Goal: Information Seeking & Learning: Learn about a topic

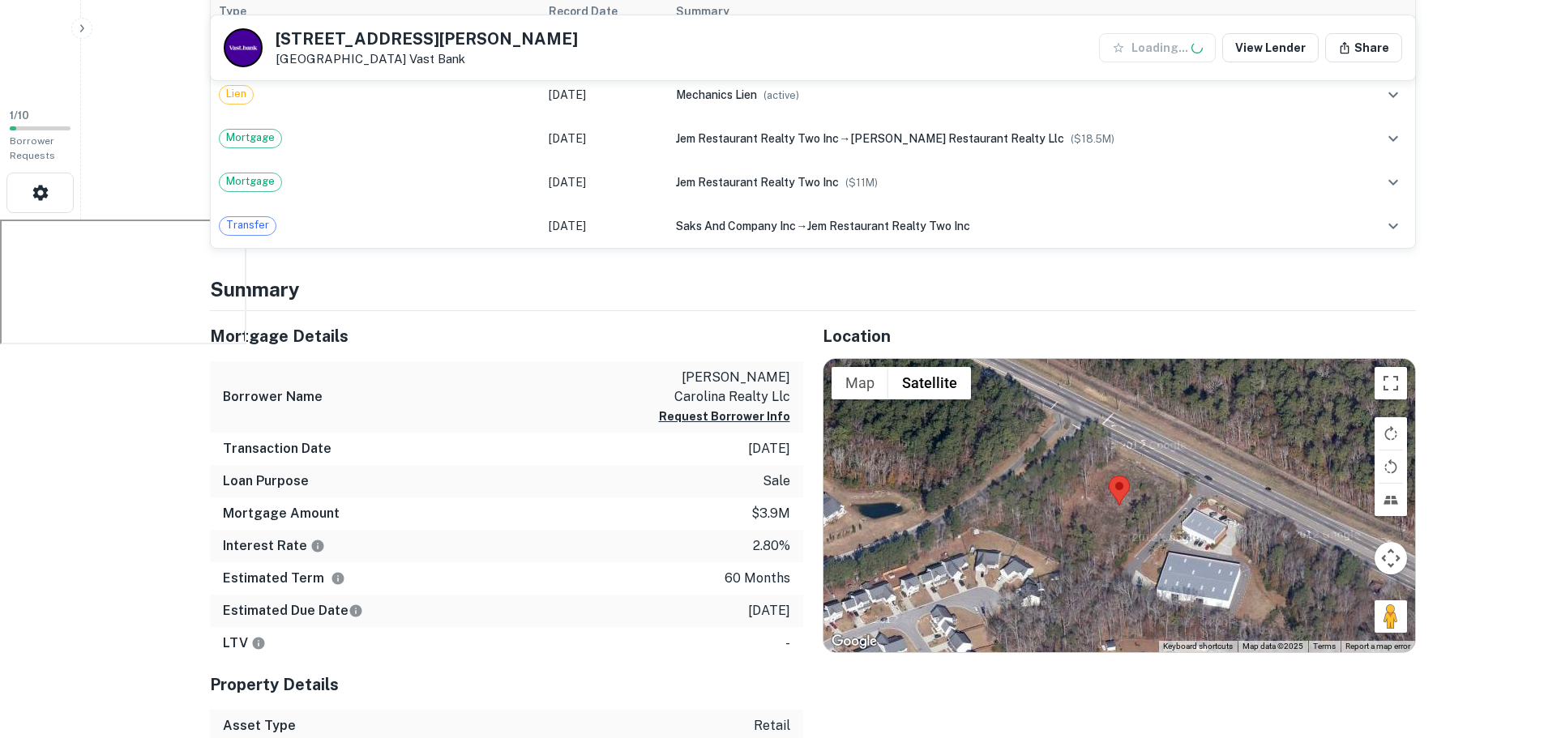
scroll to position [729, 0]
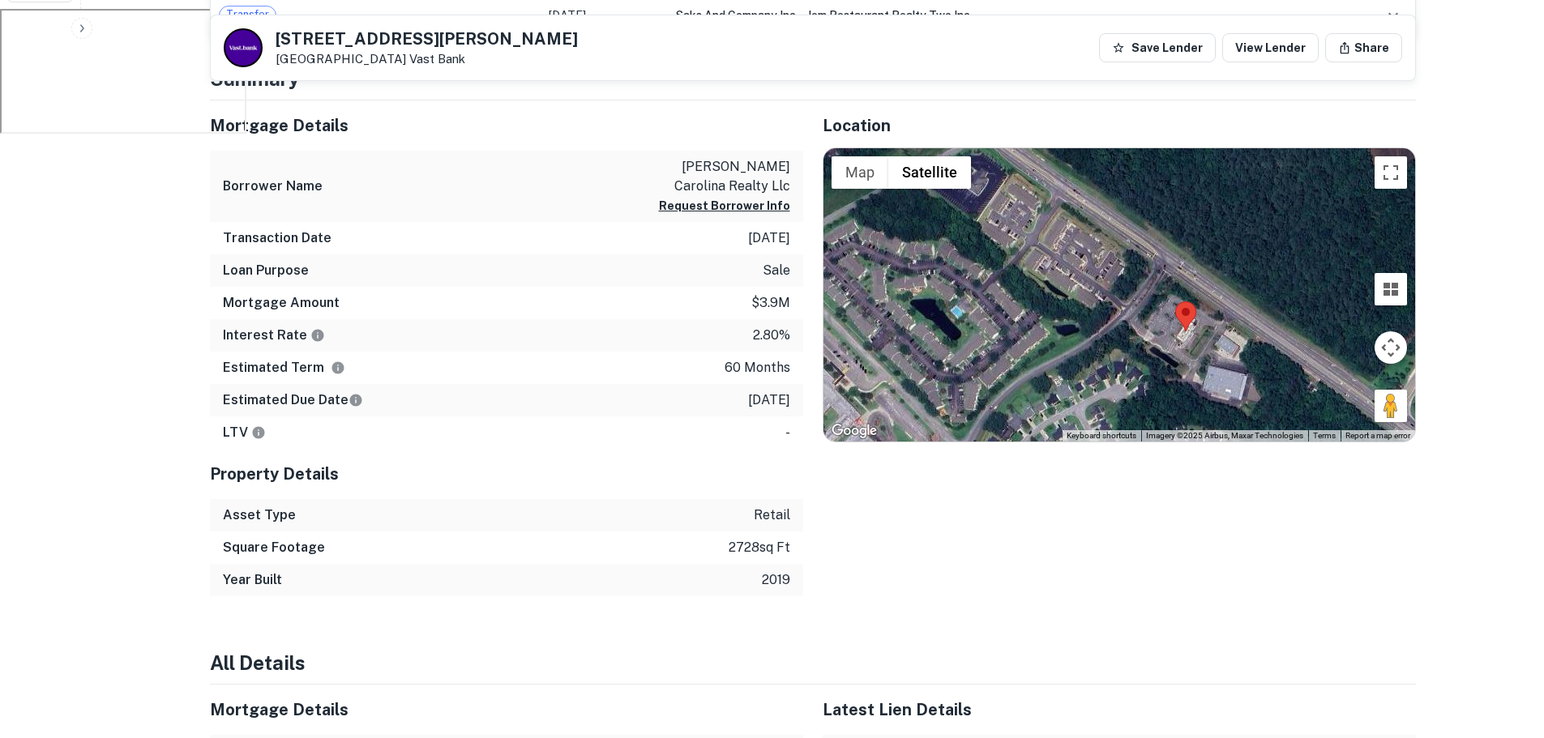
click at [620, 417] on div "LTV -" at bounding box center [506, 433] width 593 height 32
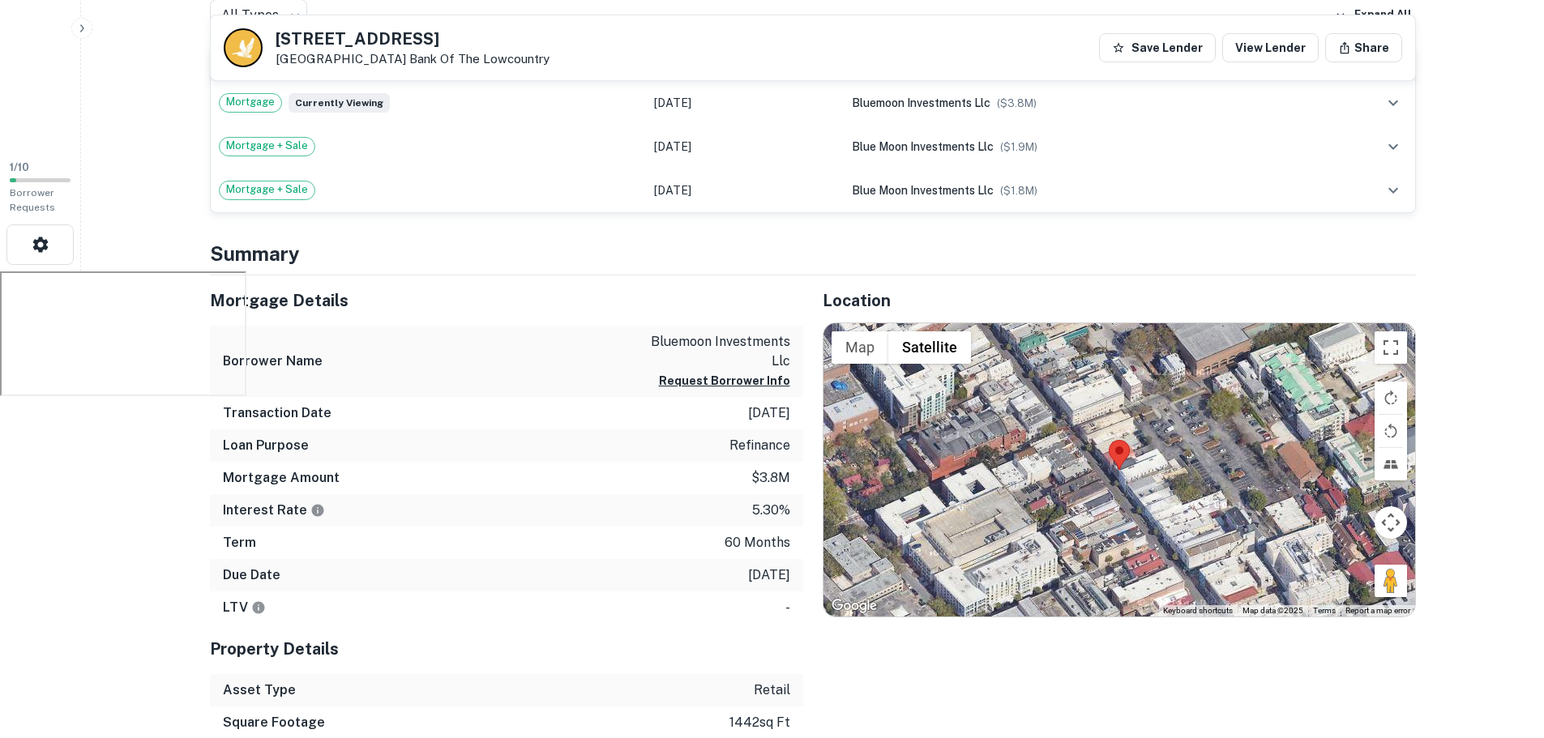
scroll to position [324, 0]
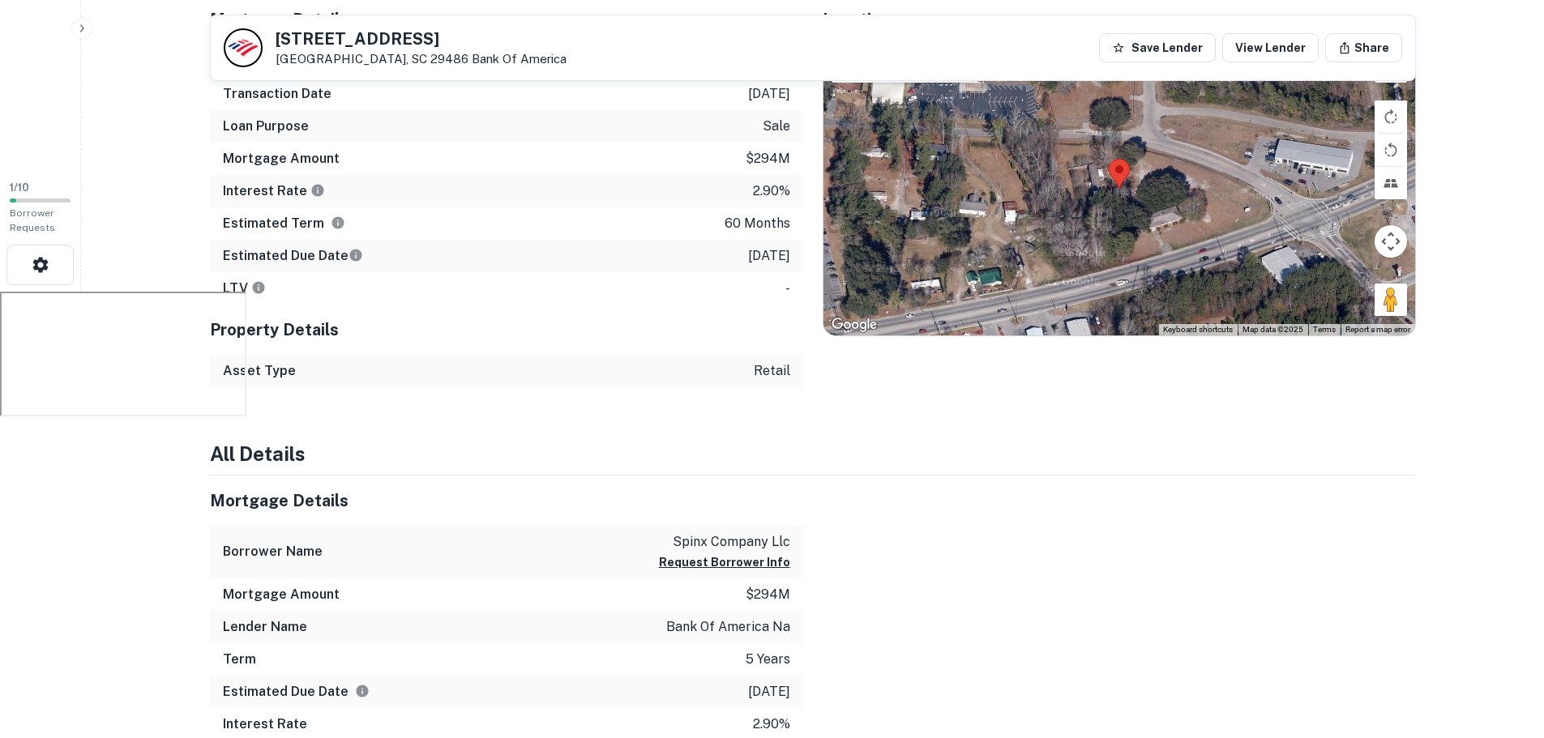
scroll to position [446, 0]
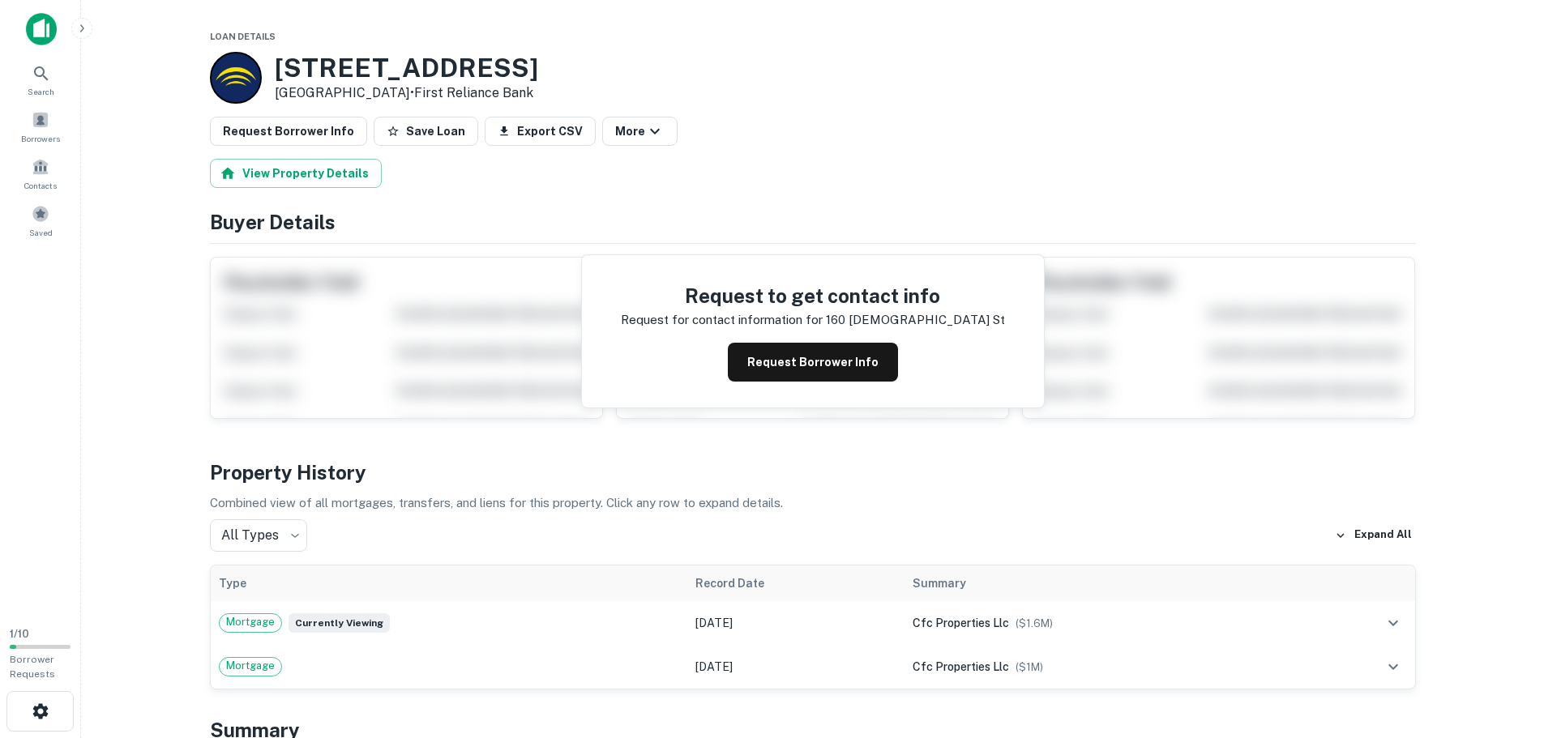
click at [400, 65] on h3 "160 Church St" at bounding box center [406, 68] width 263 height 31
click at [400, 66] on h3 "160 Church St" at bounding box center [406, 68] width 263 height 31
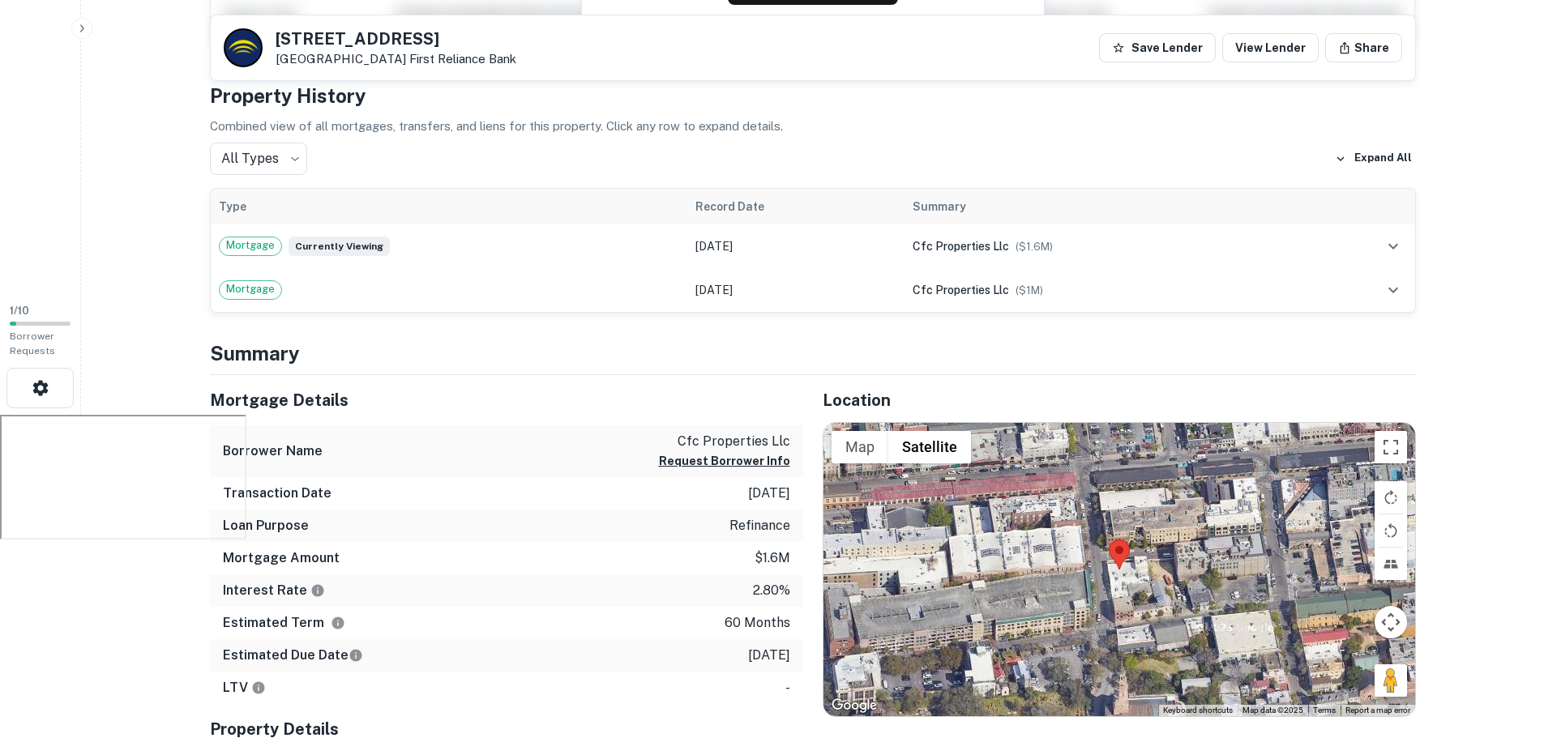
scroll to position [324, 0]
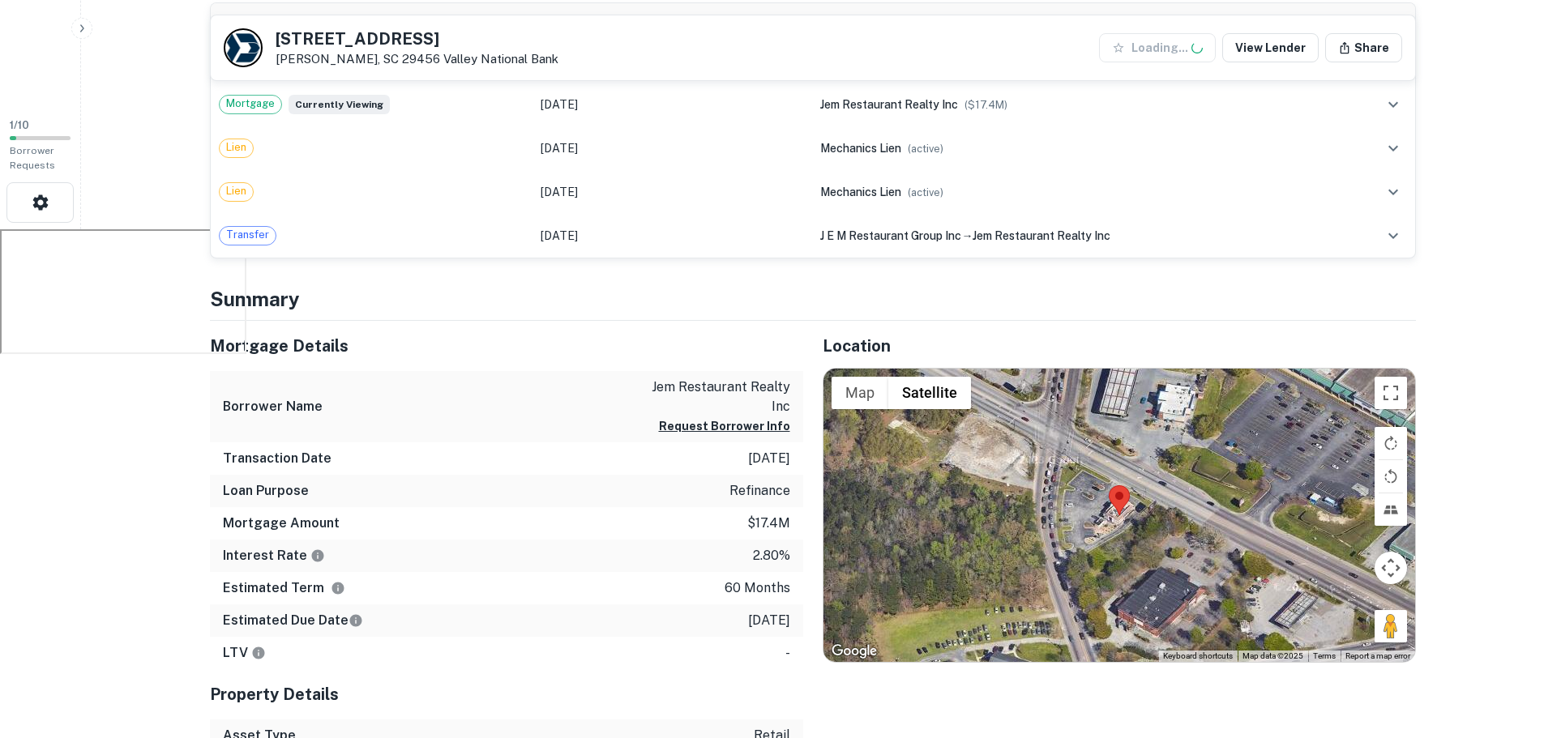
scroll to position [567, 0]
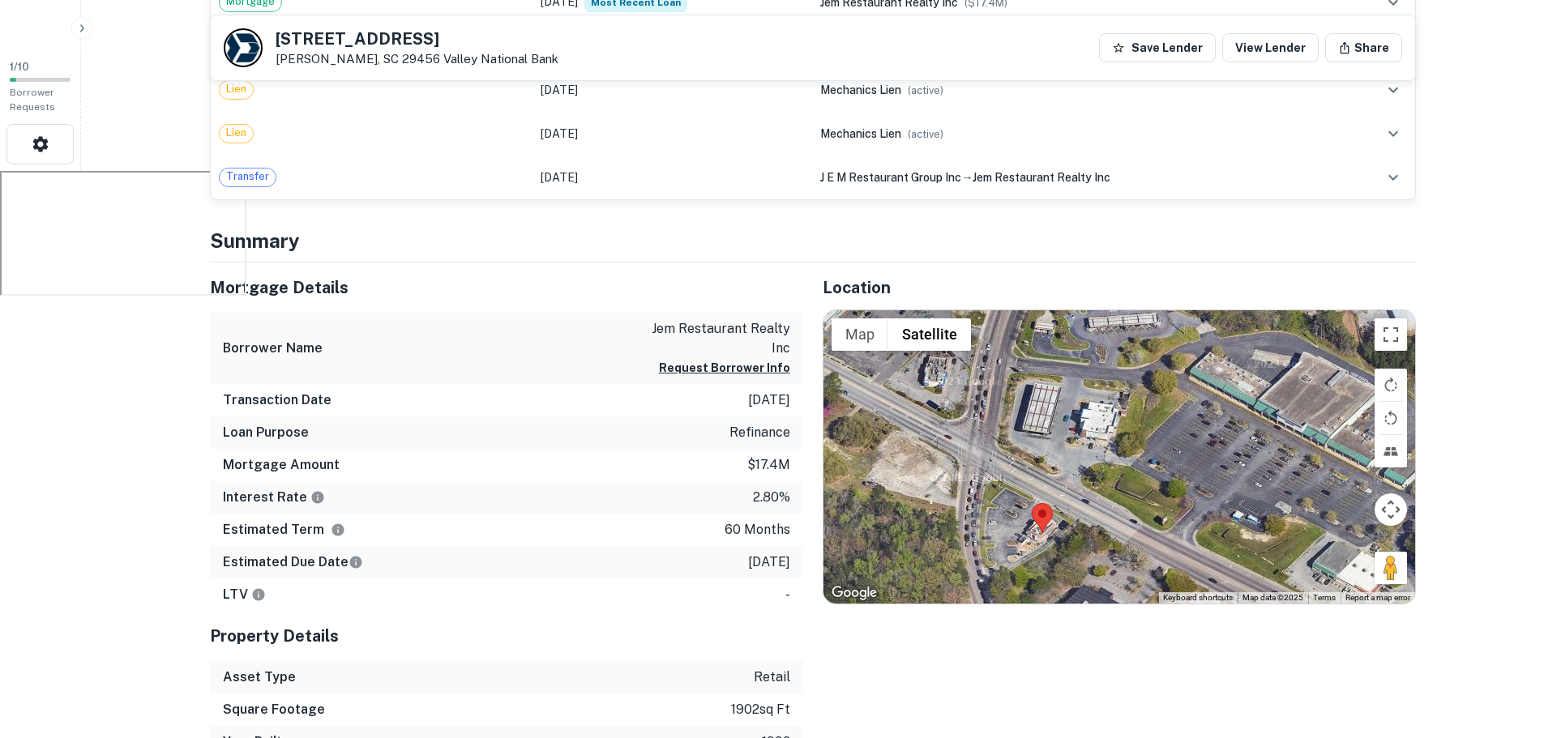
drag, startPoint x: 1234, startPoint y: 454, endPoint x: 1162, endPoint y: 528, distance: 103.2
click at [1162, 528] on div at bounding box center [1119, 456] width 592 height 293
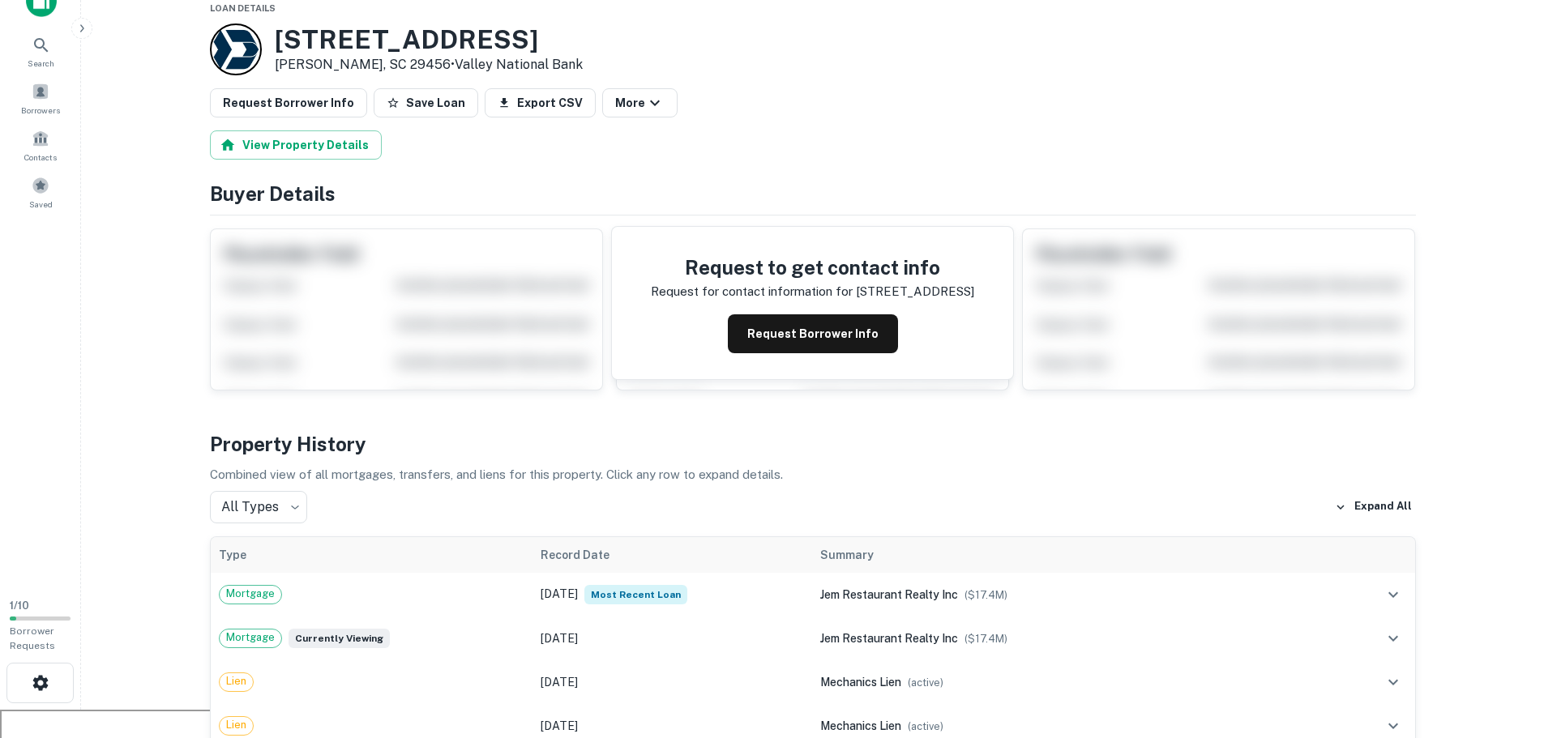
scroll to position [0, 0]
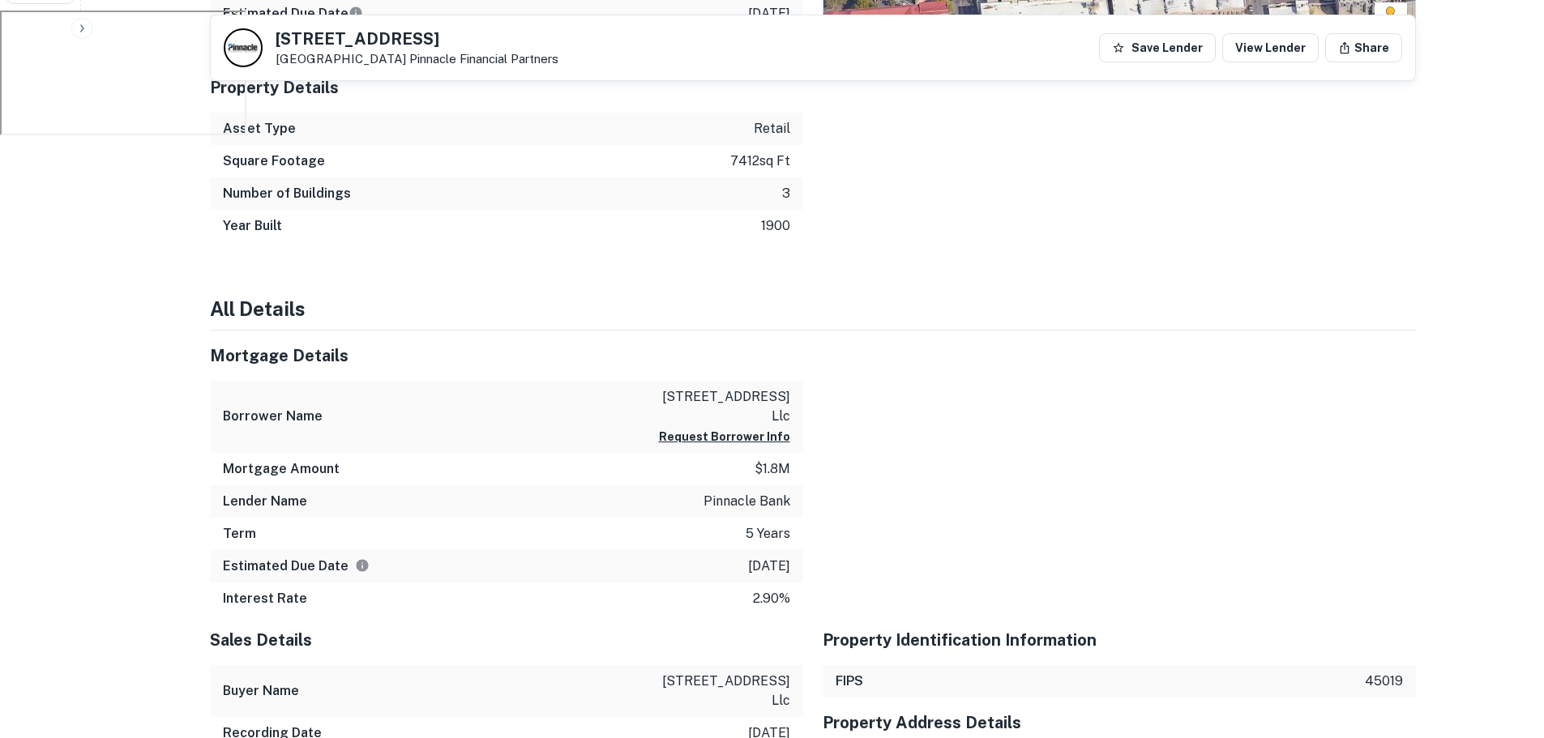
scroll to position [729, 0]
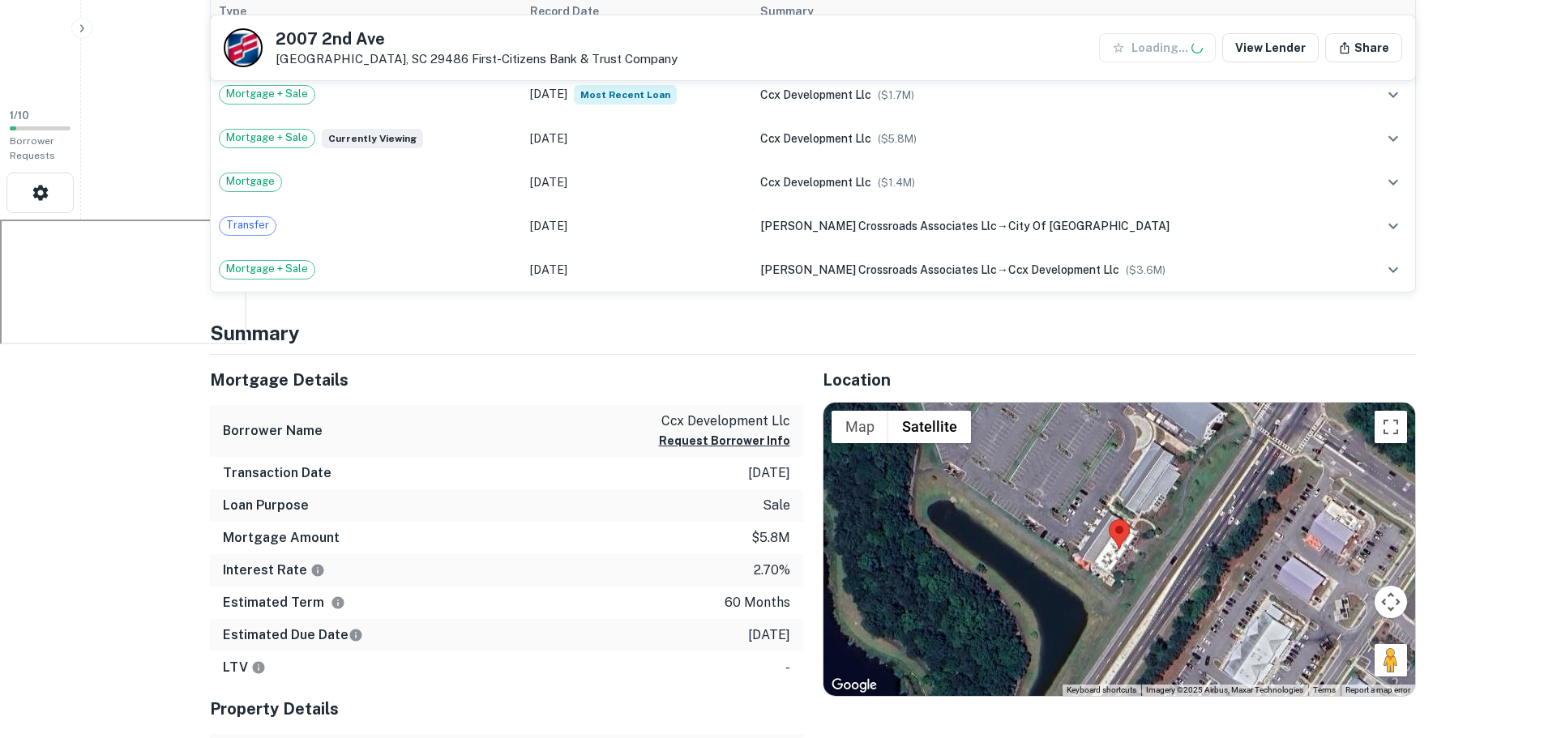
scroll to position [648, 0]
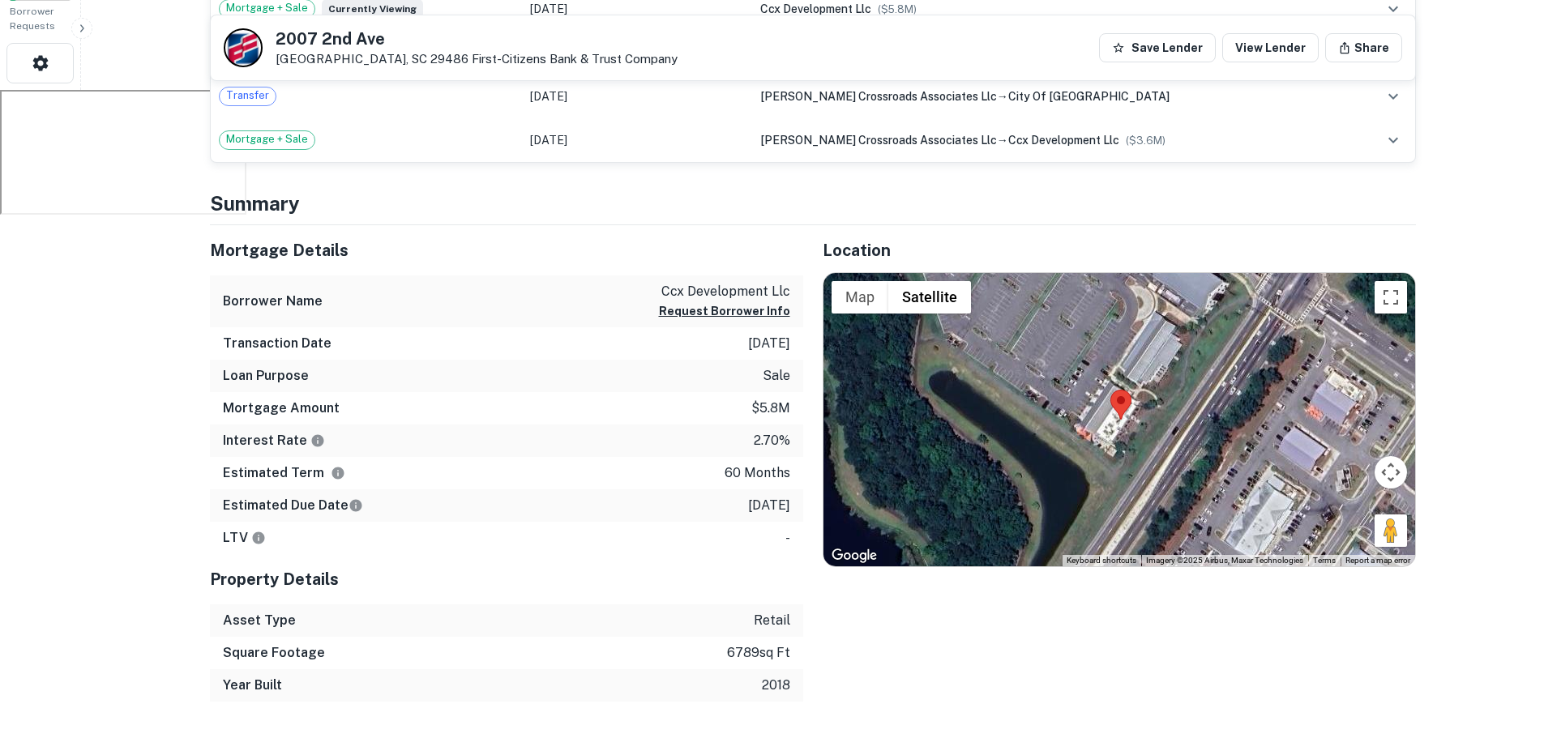
click at [367, 352] on div "Transaction Date 12/6/2020" at bounding box center [506, 343] width 593 height 32
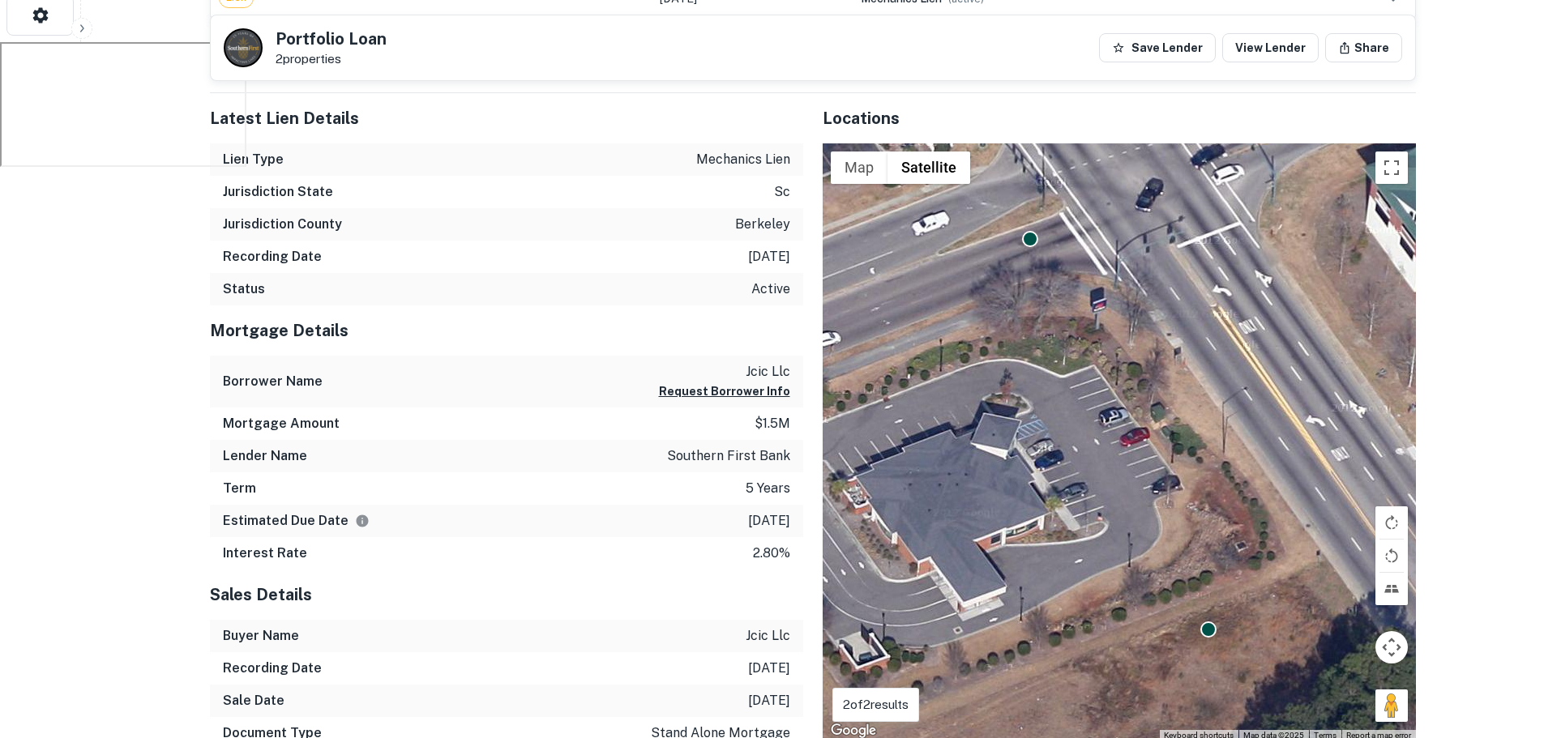
scroll to position [729, 0]
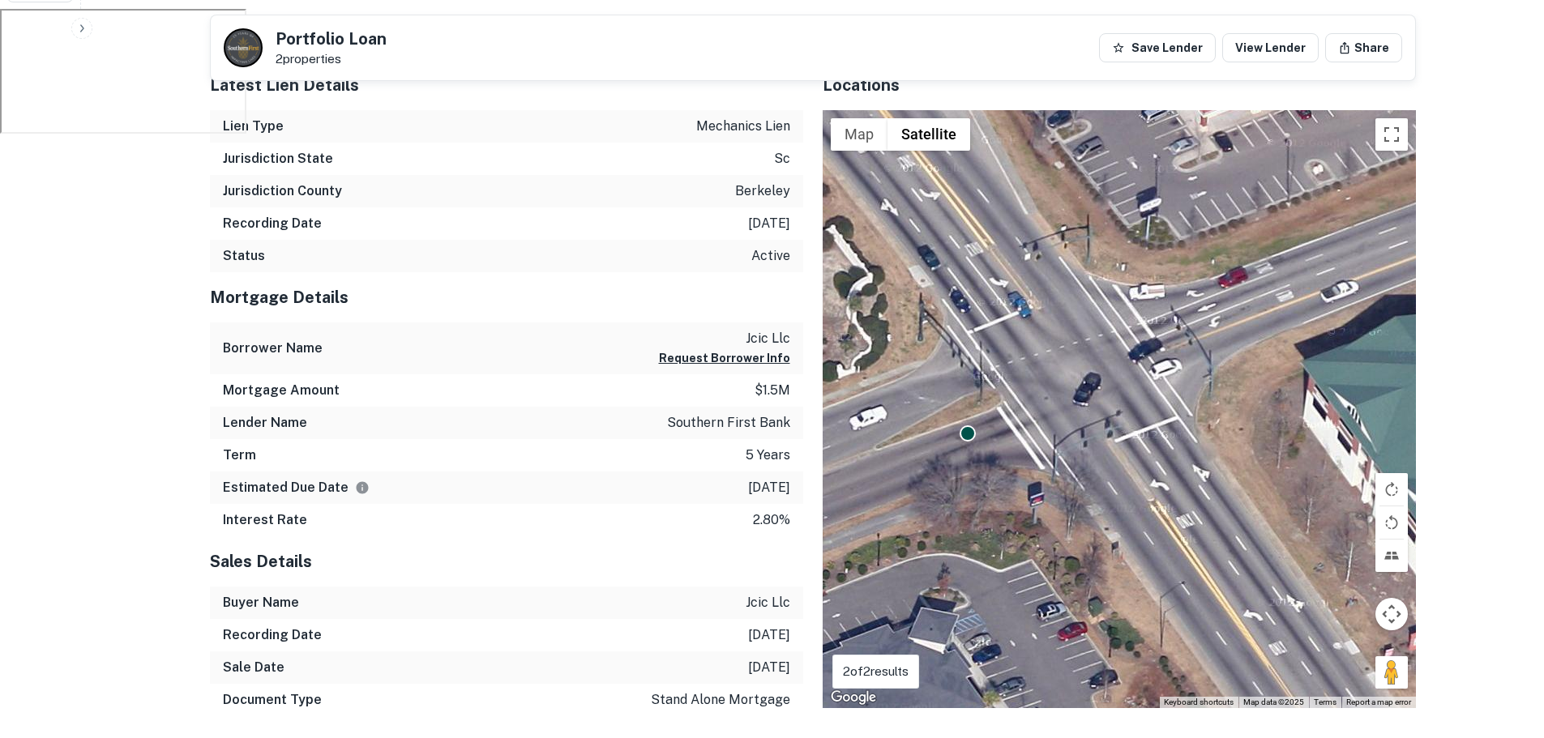
drag, startPoint x: 1115, startPoint y: 368, endPoint x: 1056, endPoint y: 594, distance: 233.7
click at [1056, 594] on div "To activate drag with keyboard, press Alt + Enter. Once in keyboard drag state,…" at bounding box center [1119, 409] width 593 height 598
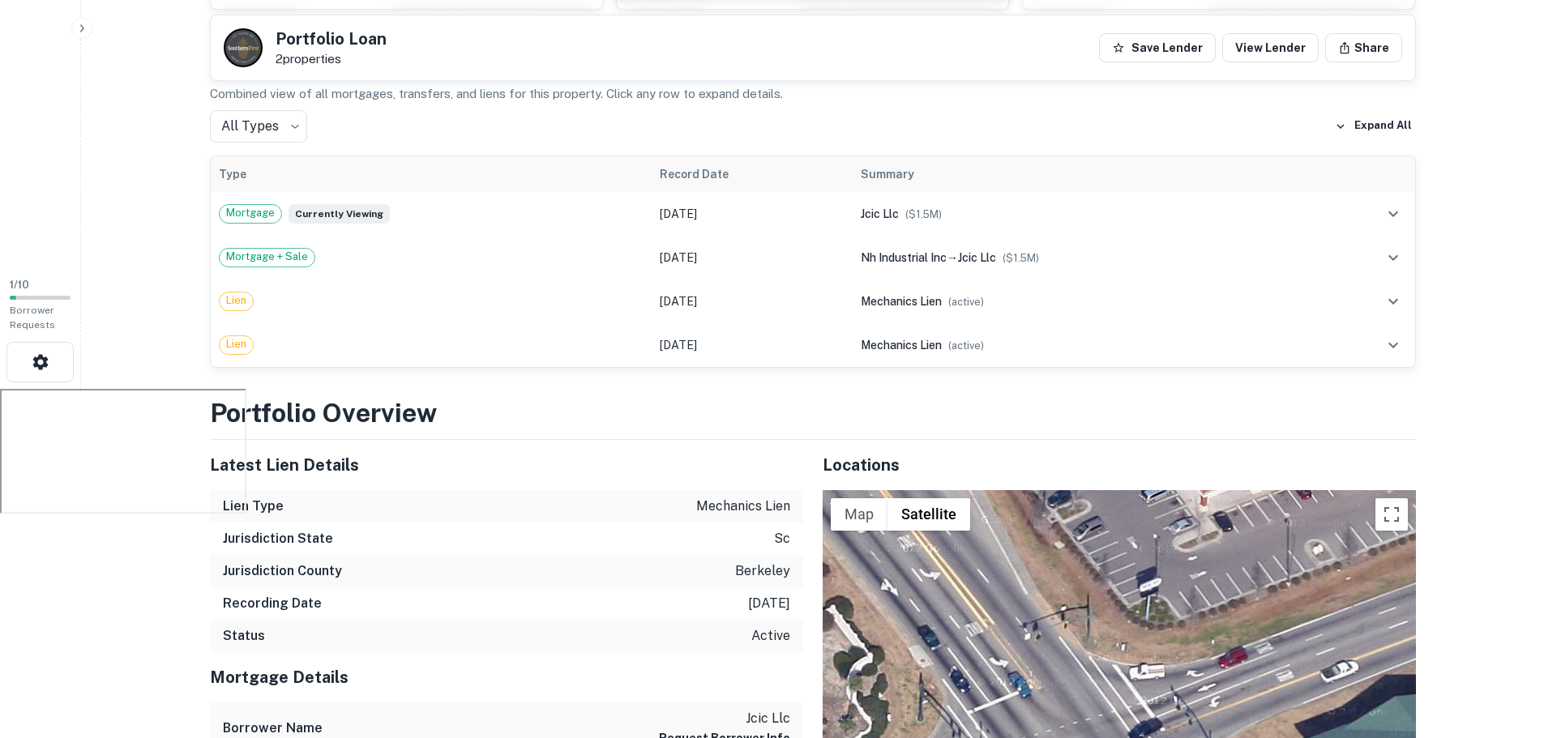
scroll to position [324, 0]
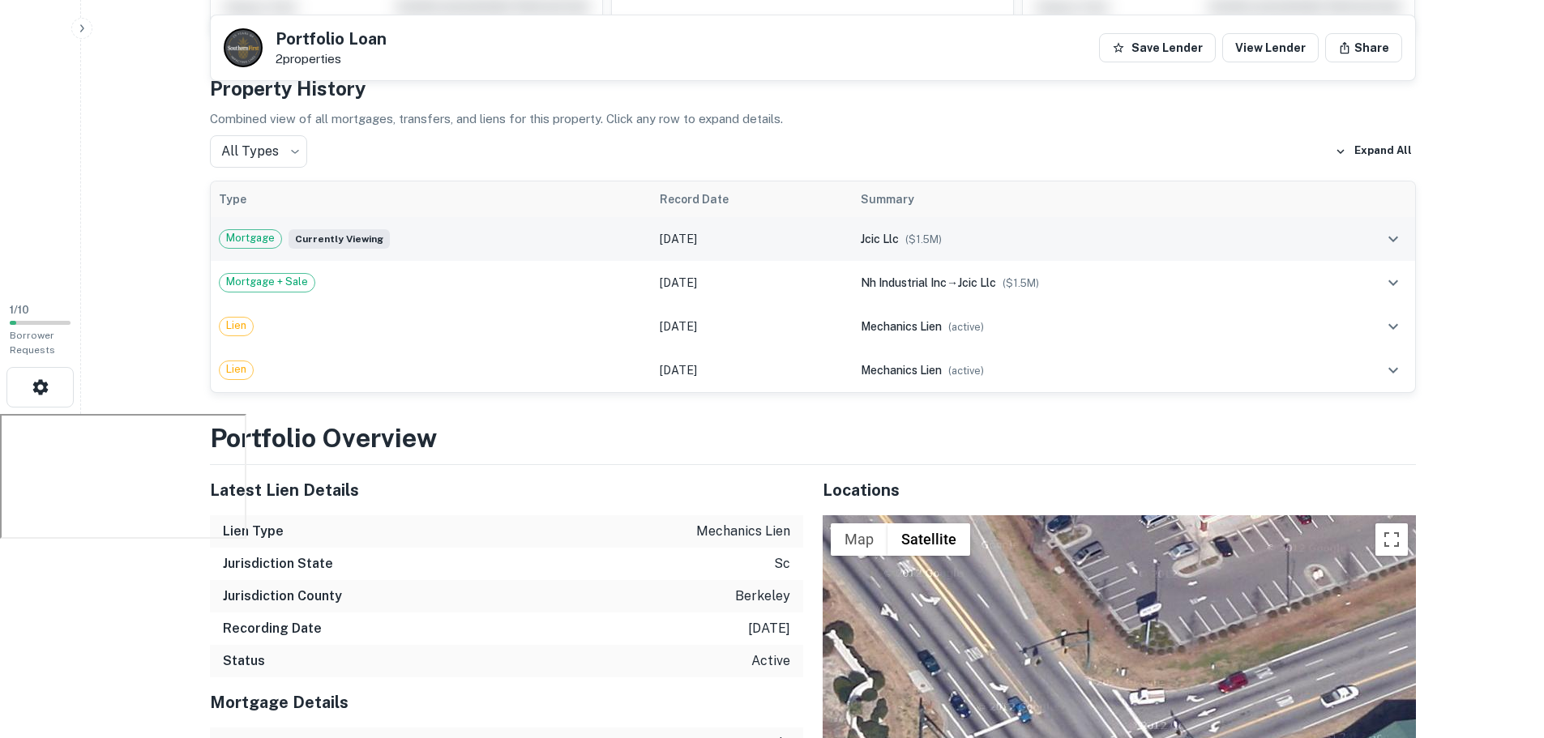
click at [396, 234] on div "Mortgage Currently viewing" at bounding box center [431, 238] width 425 height 19
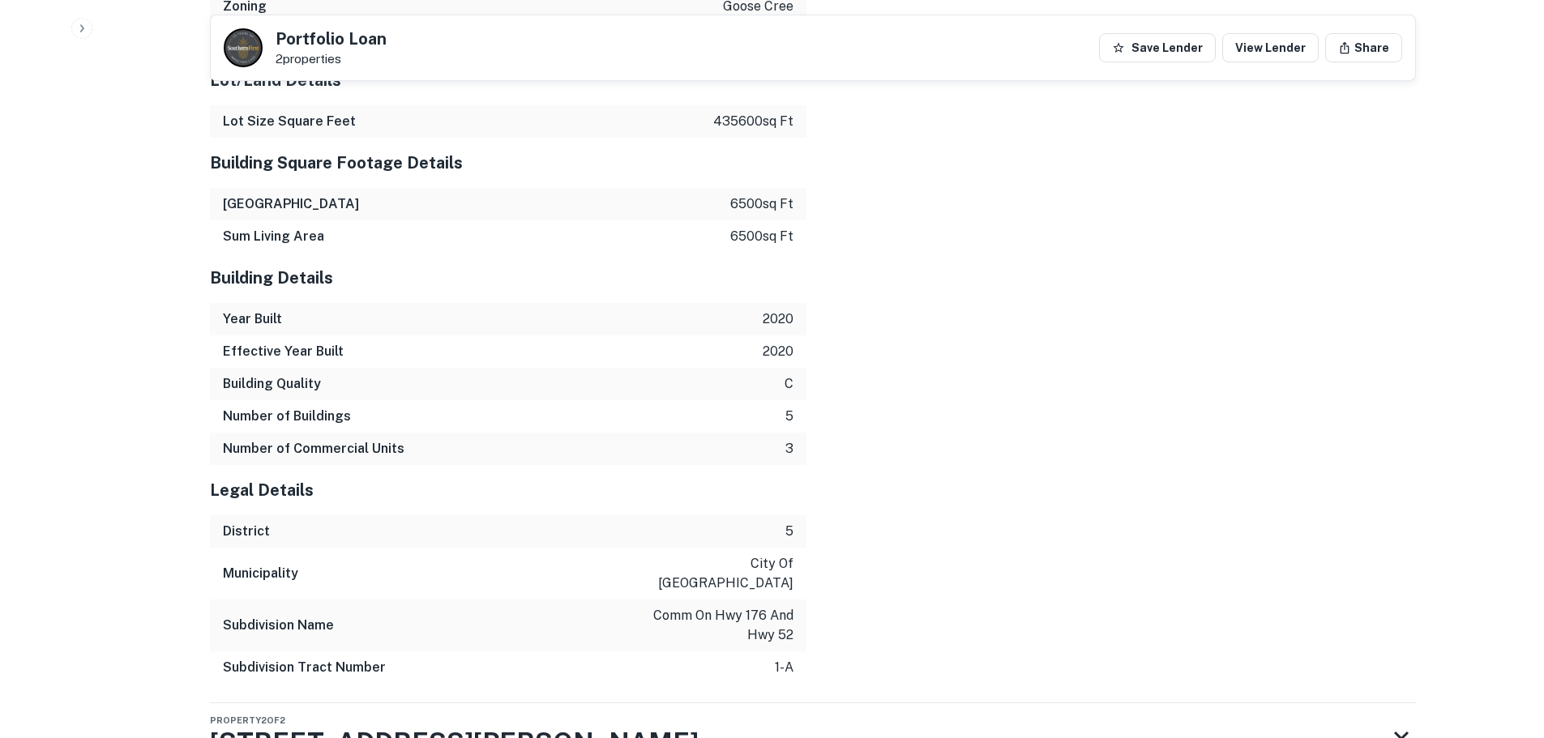
scroll to position [2194, 0]
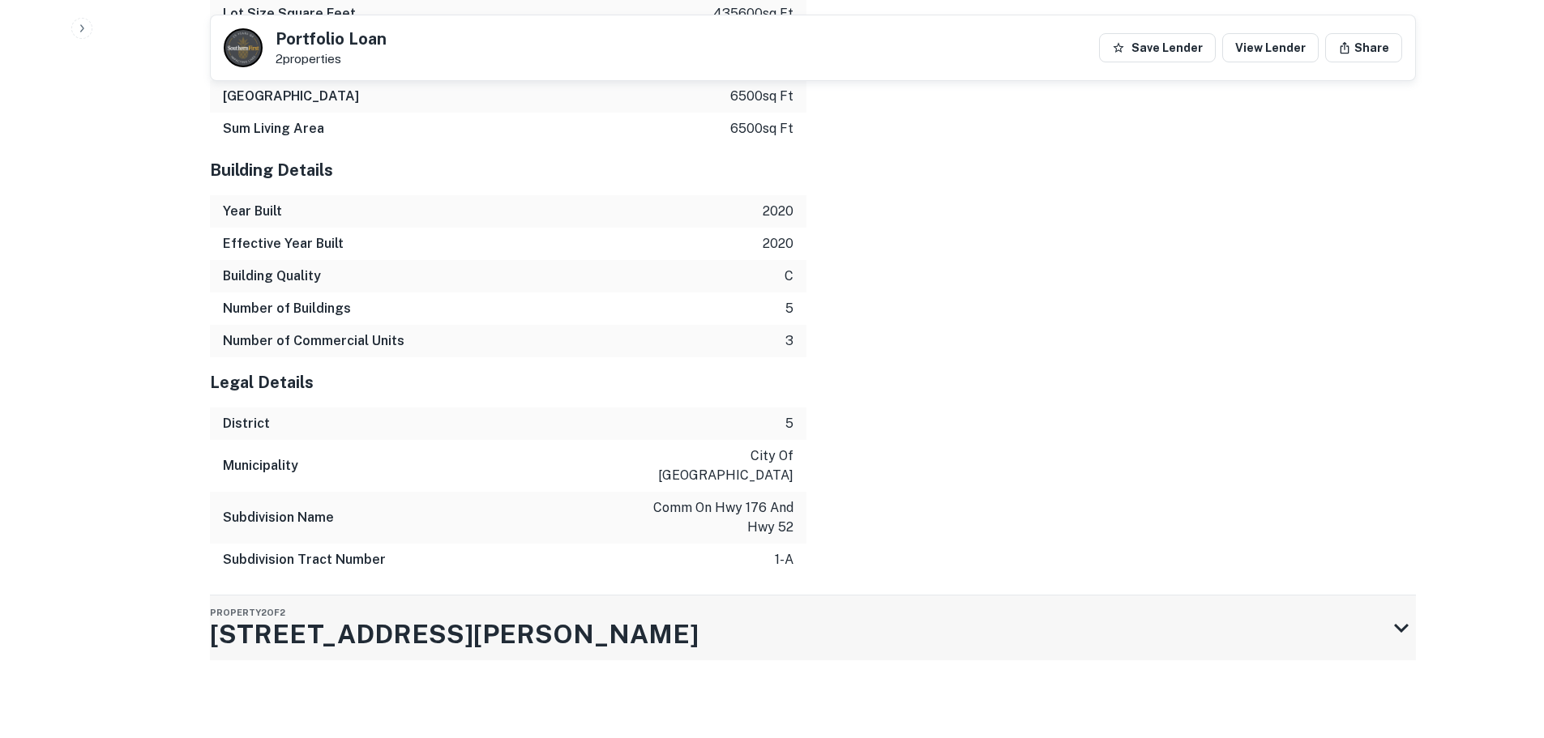
drag, startPoint x: 481, startPoint y: 638, endPoint x: 218, endPoint y: 645, distance: 262.7
click at [218, 645] on div "Property 2 of 2 [STREET_ADDRESS][PERSON_NAME]" at bounding box center [798, 628] width 1177 height 65
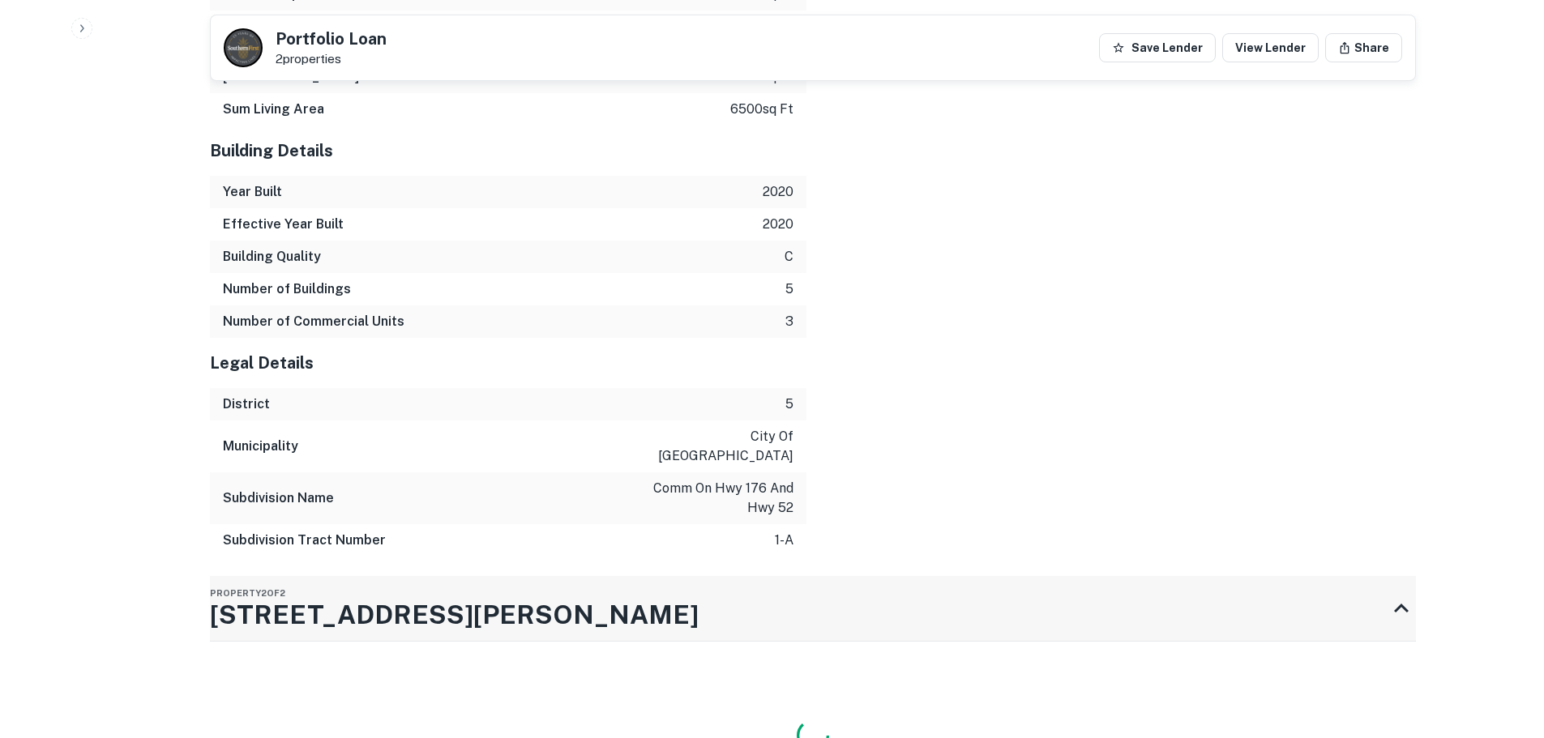
click at [262, 635] on h3 "[STREET_ADDRESS][PERSON_NAME]" at bounding box center [454, 615] width 489 height 39
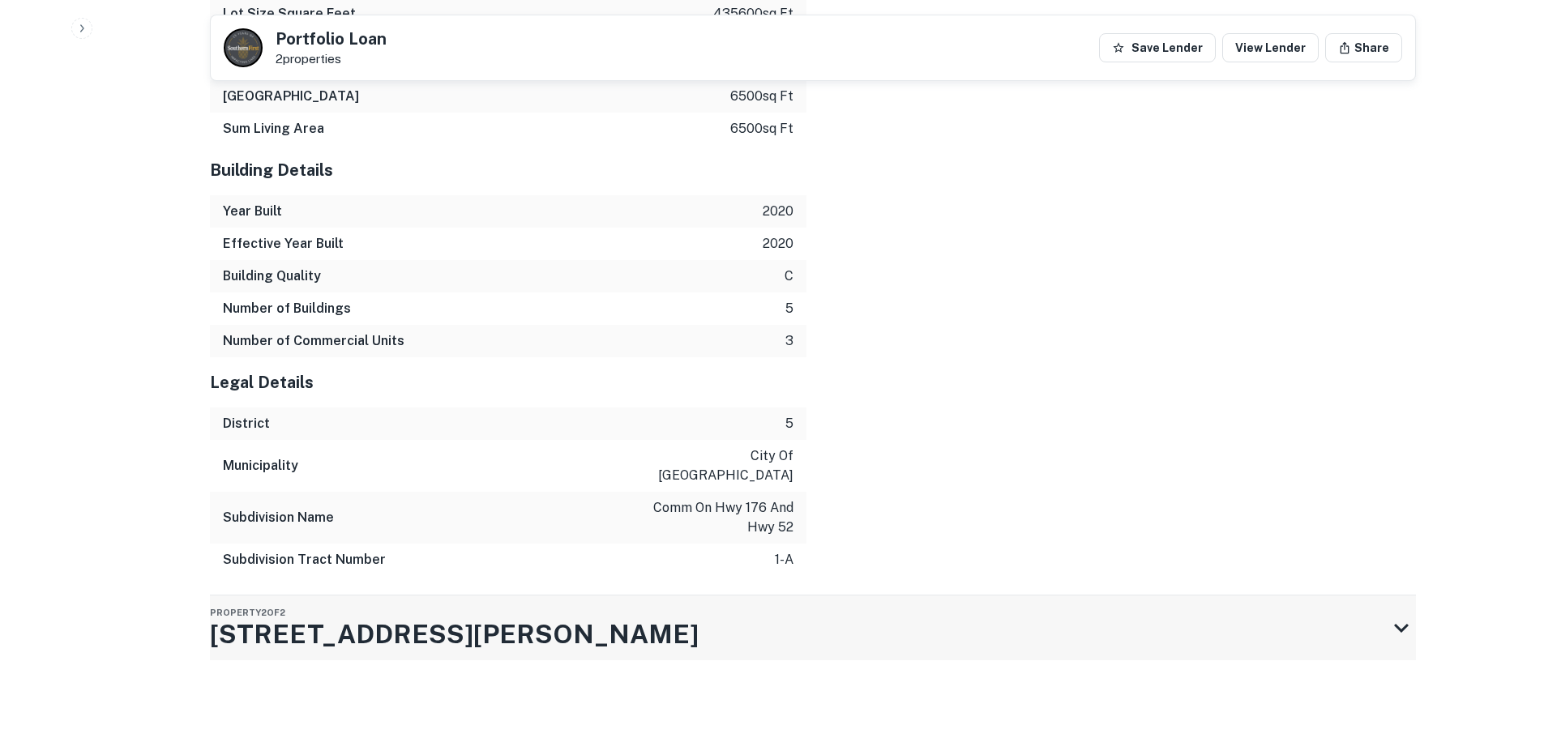
click at [360, 622] on h3 "[STREET_ADDRESS][PERSON_NAME]" at bounding box center [454, 634] width 489 height 39
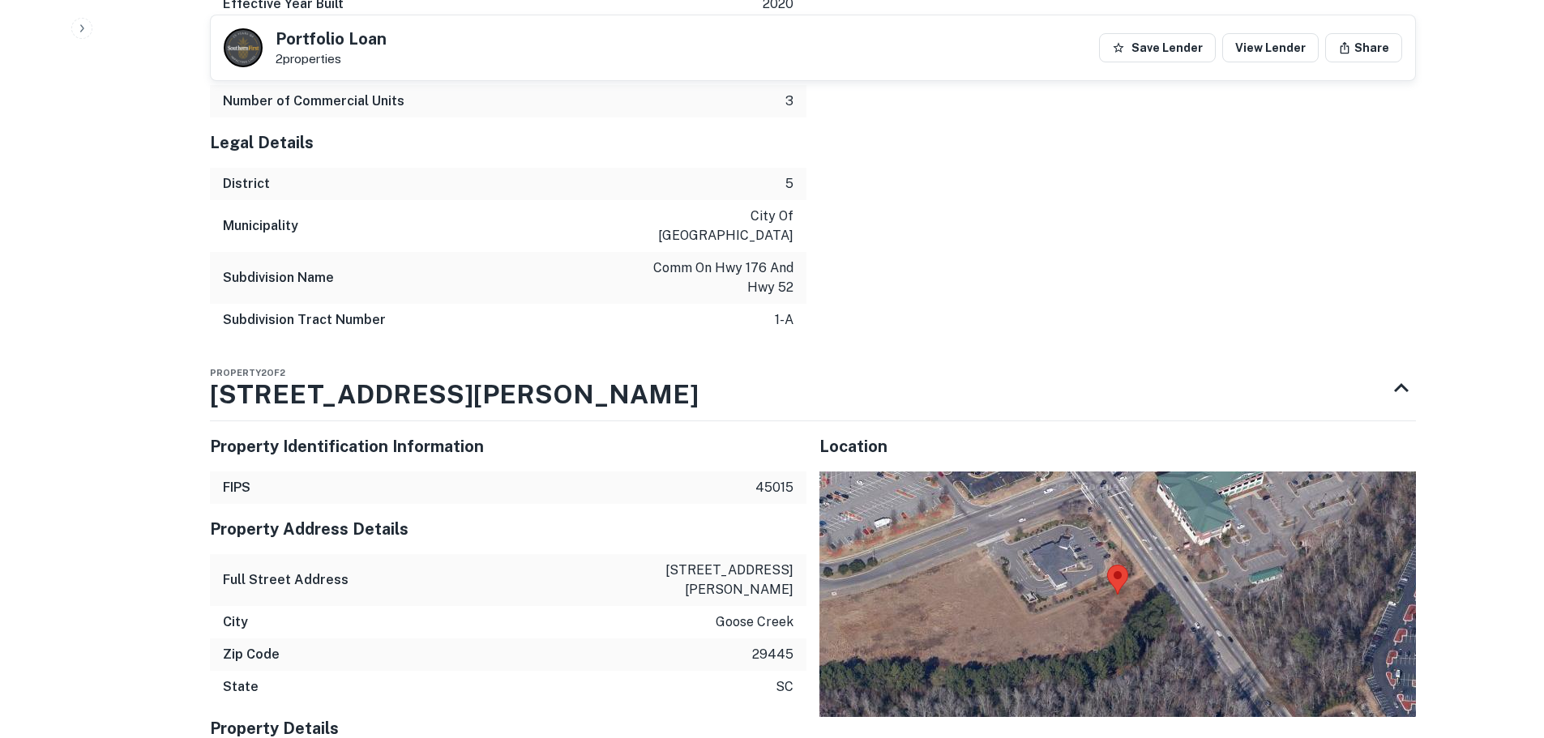
scroll to position [2680, 0]
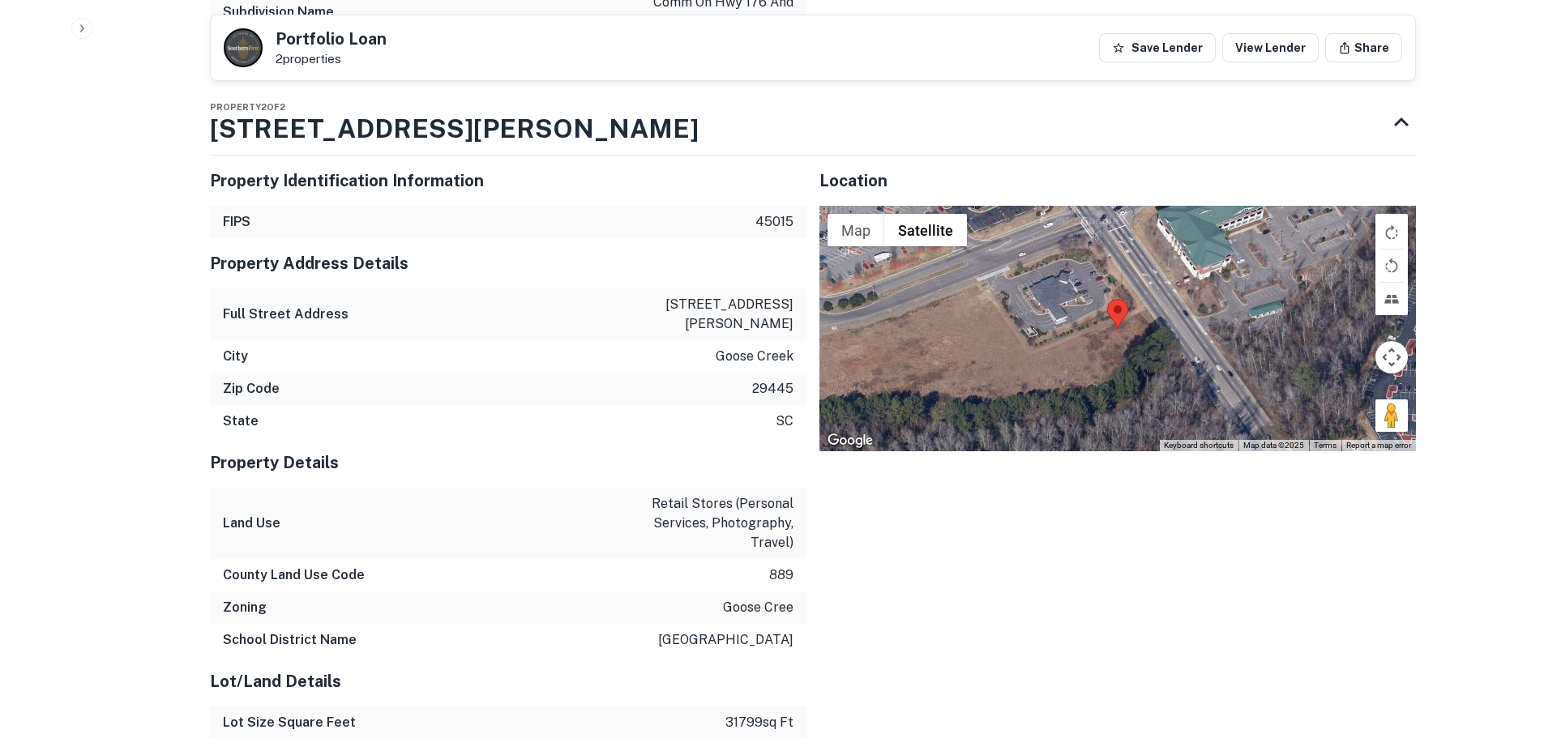
drag, startPoint x: 430, startPoint y: 152, endPoint x: 273, endPoint y: 488, distance: 370.9
click at [273, 488] on div "Property 2 of 2 537 Saint James Ave Property Identification Information FIPS 45…" at bounding box center [813, 697] width 1206 height 1215
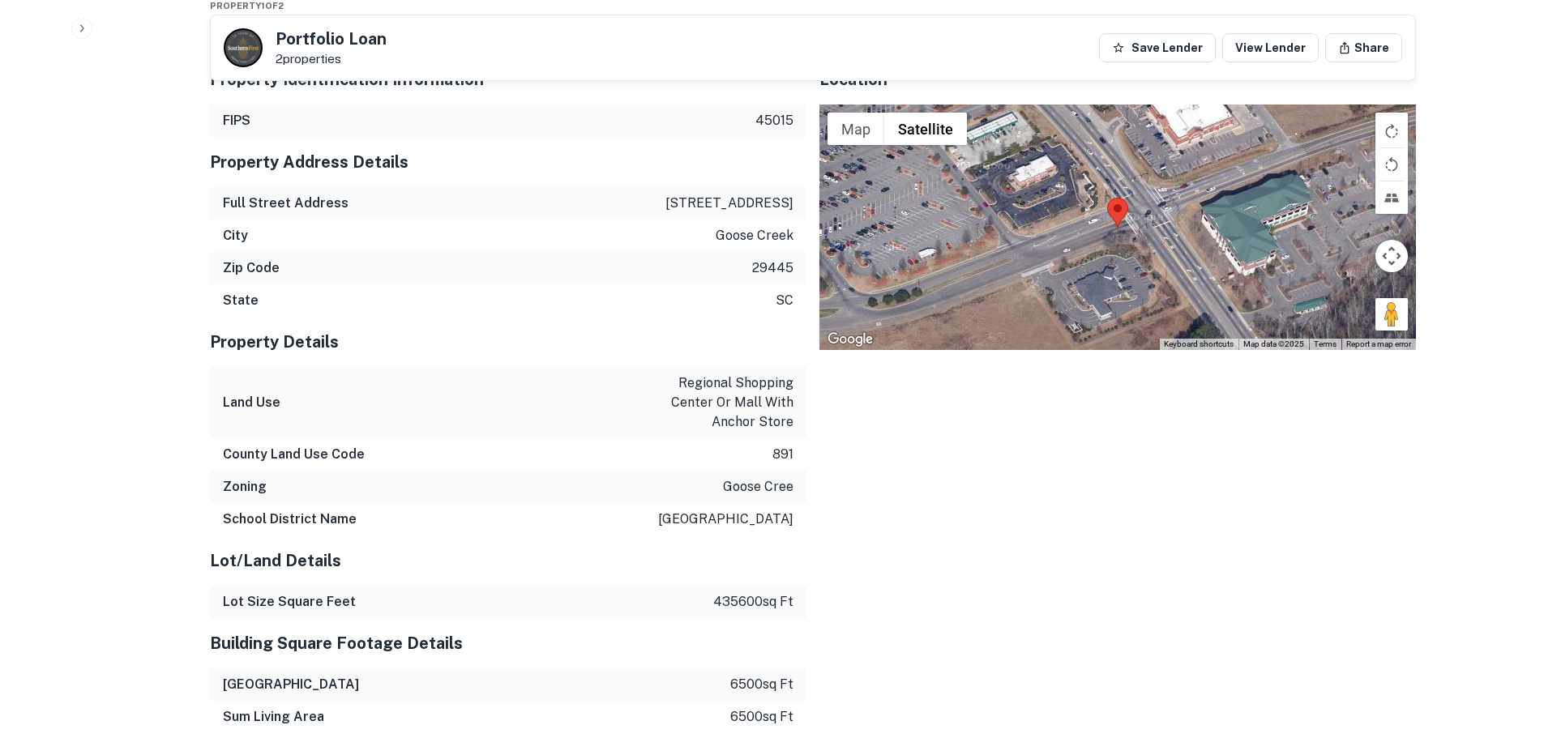
scroll to position [1217, 0]
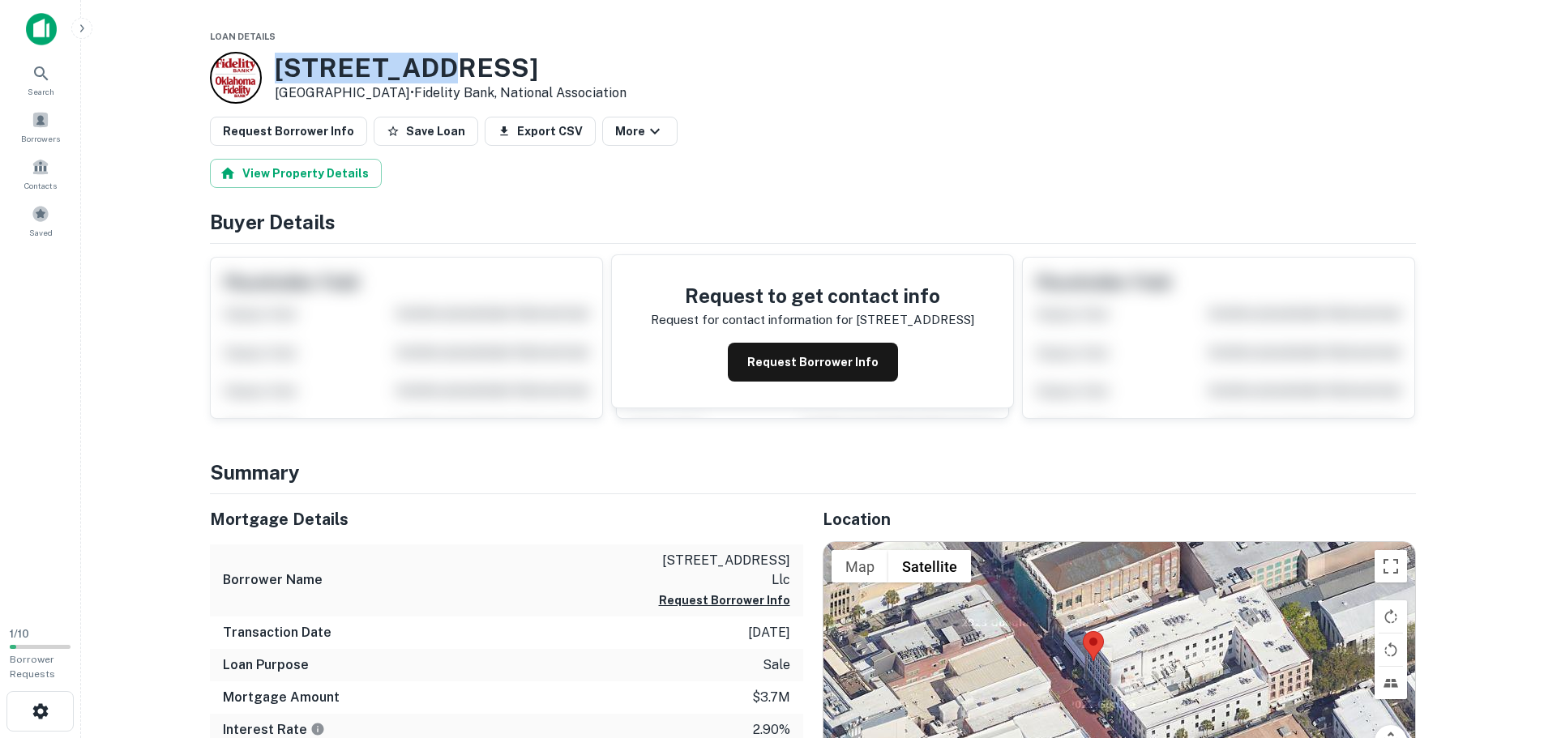
drag, startPoint x: 430, startPoint y: 63, endPoint x: 290, endPoint y: 70, distance: 139.5
click at [270, 71] on div "264 King St Charleston, SC 29401 • Fidelity Bank, National Association" at bounding box center [418, 78] width 417 height 52
click at [802, 126] on div "Request Borrower Info Save Loan Export CSV More" at bounding box center [813, 131] width 1206 height 29
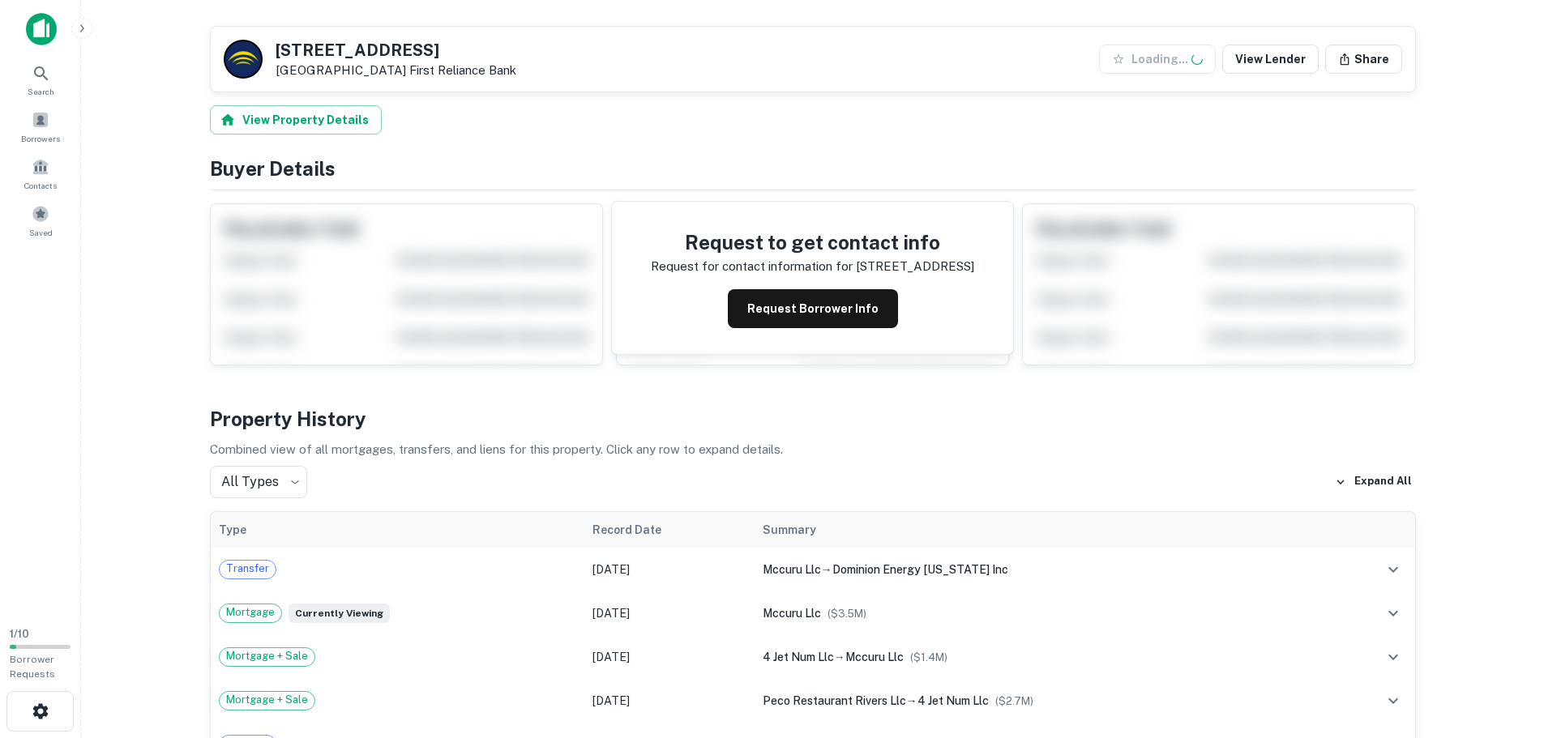
scroll to position [486, 0]
